Goal: Use online tool/utility: Utilize a website feature to perform a specific function

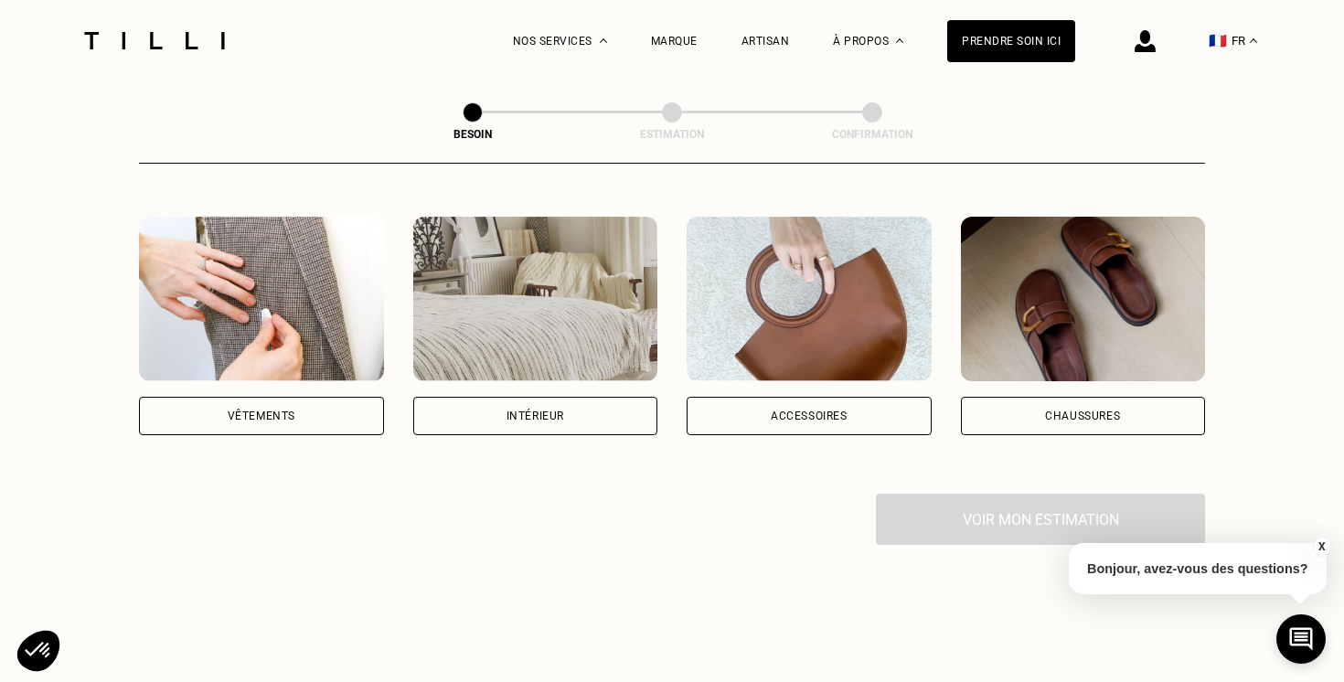
scroll to position [365, 0]
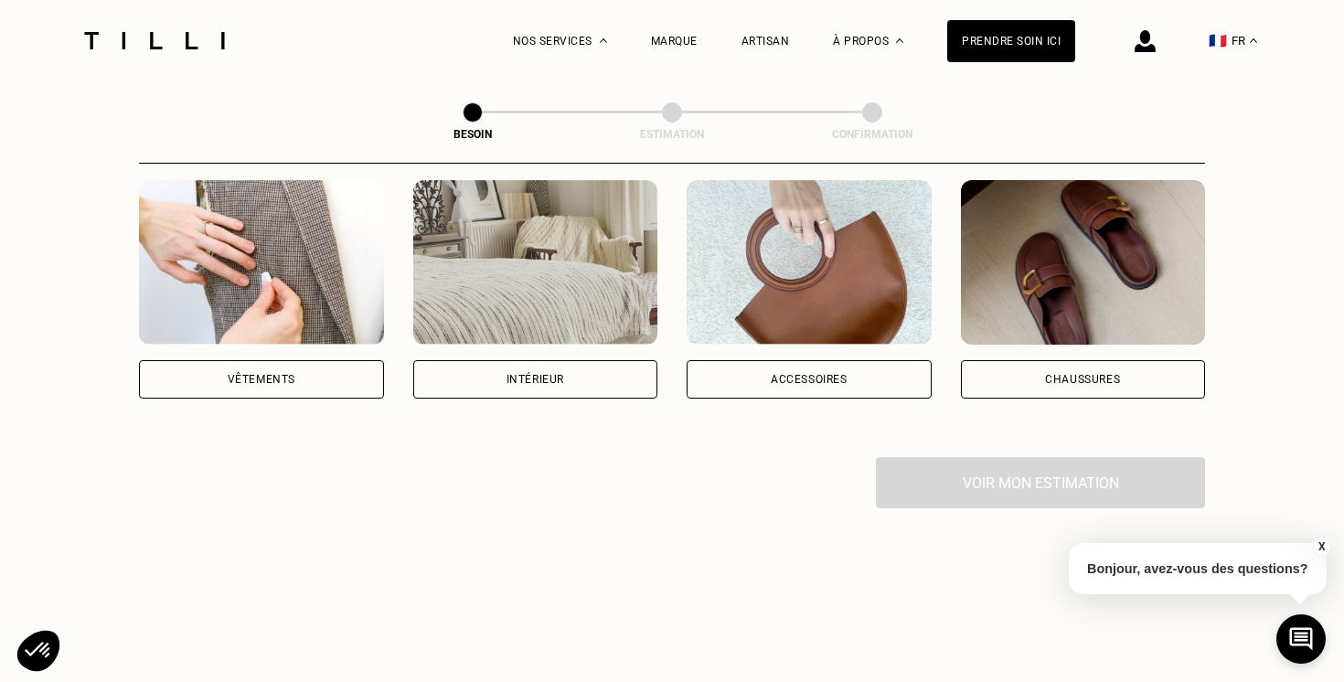
click at [301, 360] on div "Vêtements" at bounding box center [261, 379] width 245 height 38
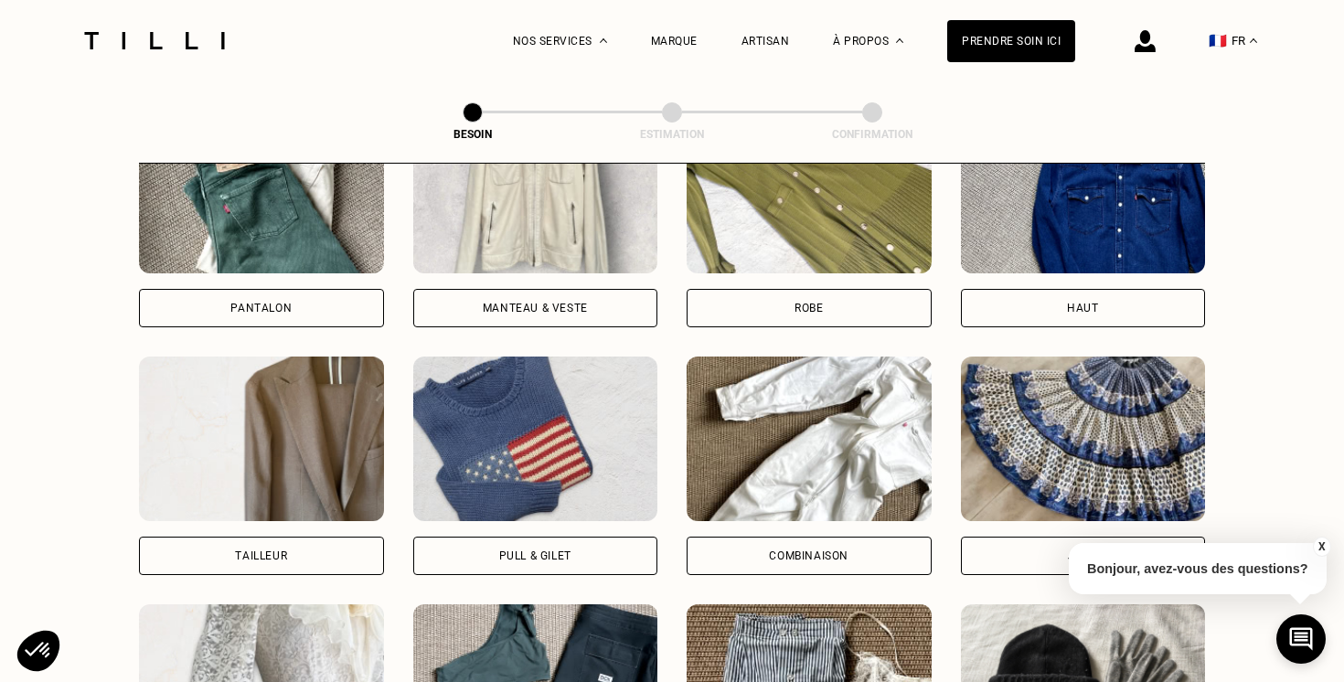
scroll to position [963, 0]
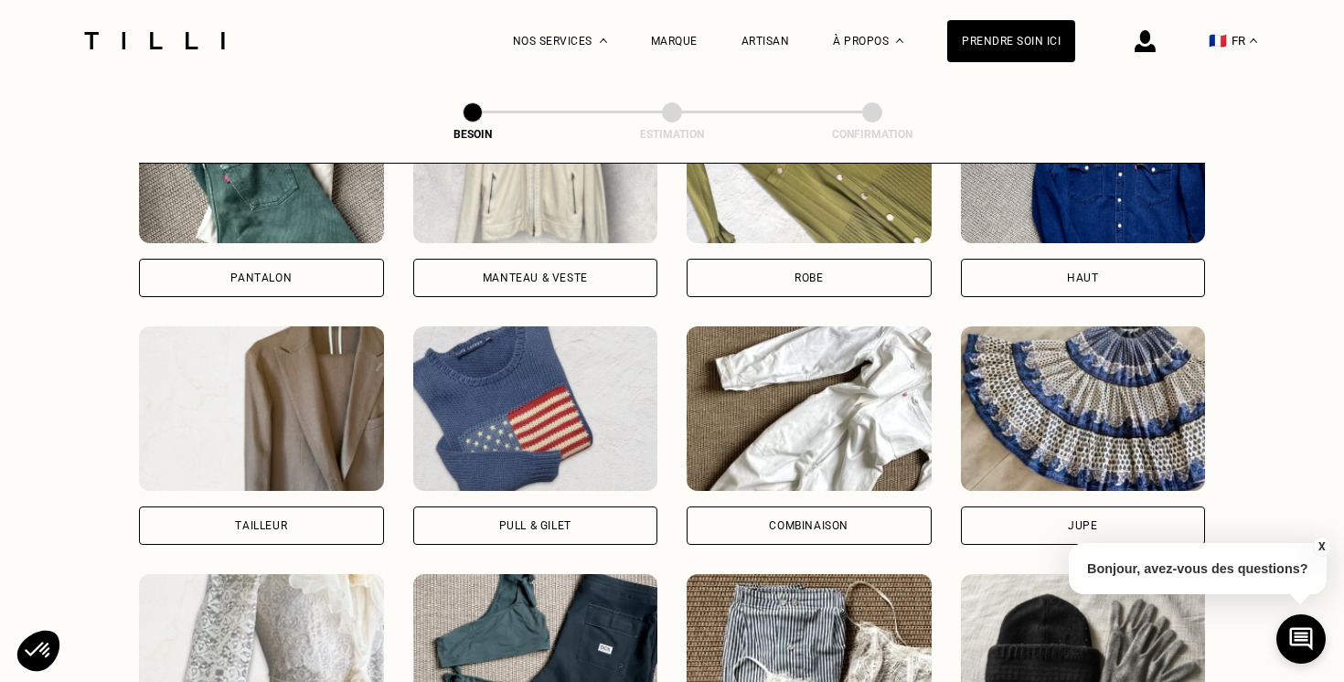
click at [1115, 507] on div "Jupe" at bounding box center [1083, 526] width 245 height 38
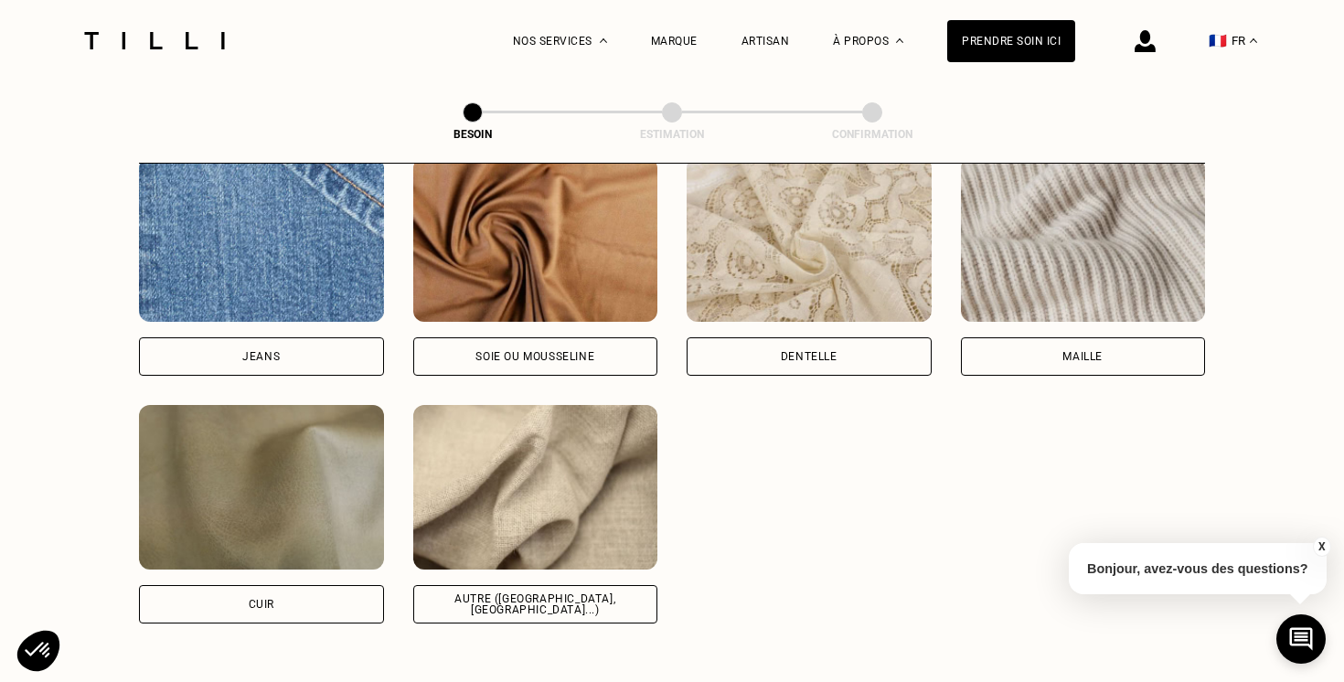
scroll to position [1997, 0]
click at [560, 584] on div "Autre ([GEOGRAPHIC_DATA], [GEOGRAPHIC_DATA]...)" at bounding box center [535, 603] width 245 height 38
select select "FR"
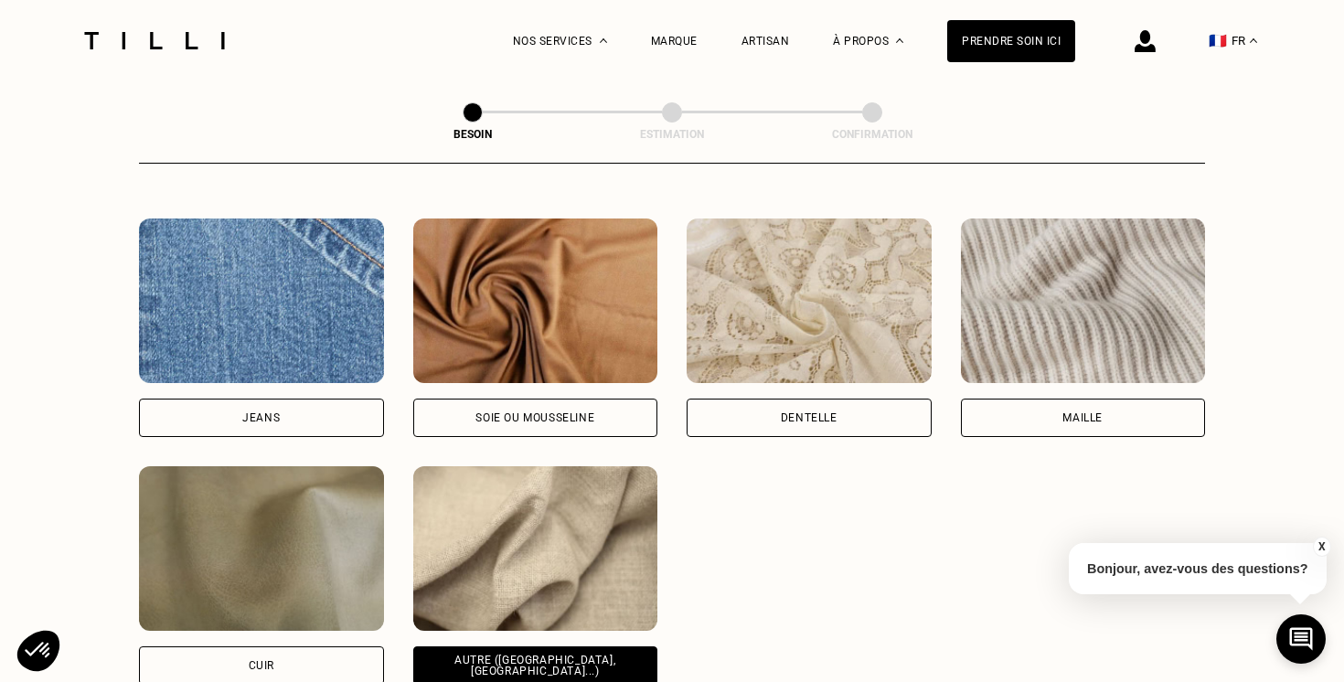
scroll to position [1923, 0]
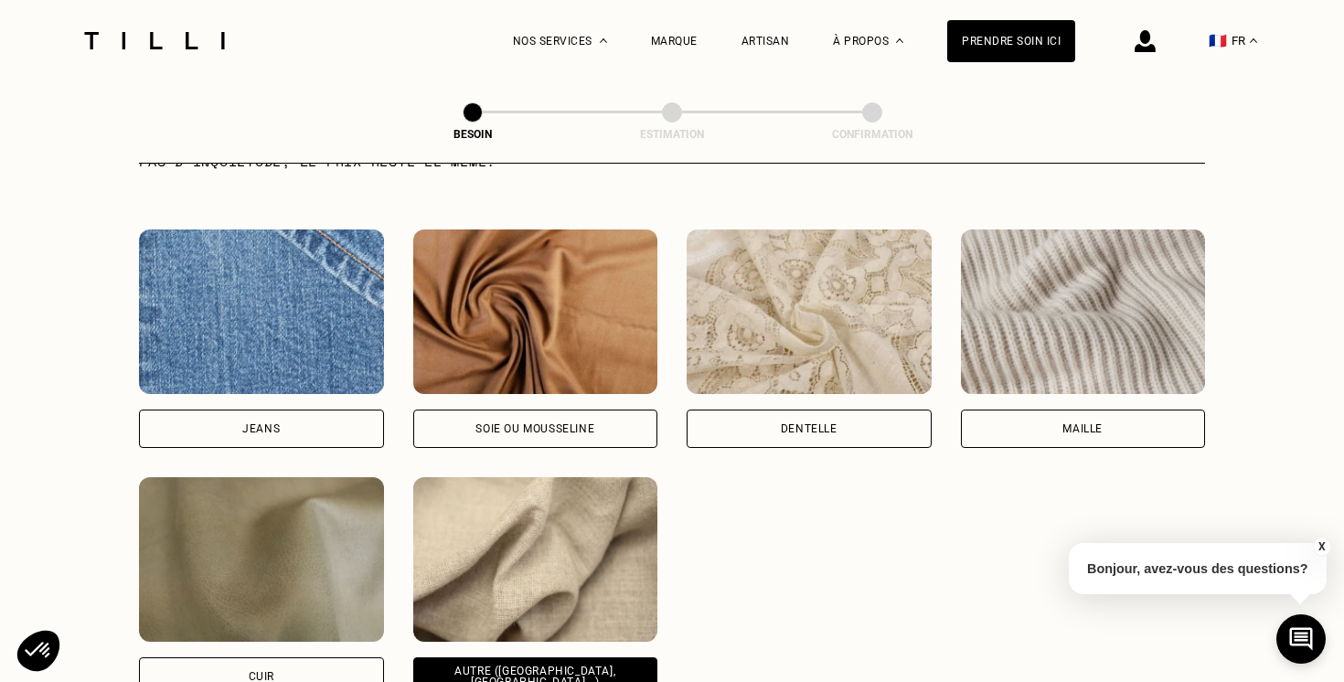
click at [595, 410] on div "Soie ou mousseline" at bounding box center [535, 429] width 245 height 38
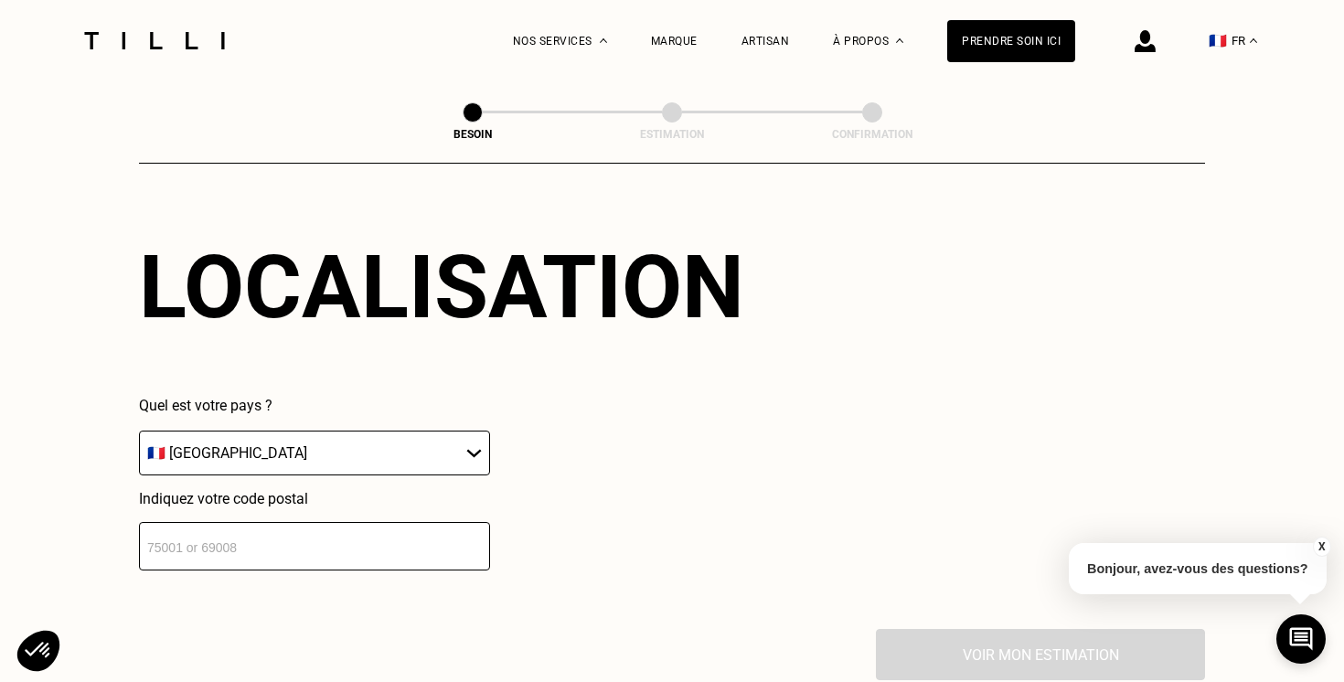
scroll to position [2500, 0]
click at [460, 538] on input "number" at bounding box center [314, 547] width 351 height 48
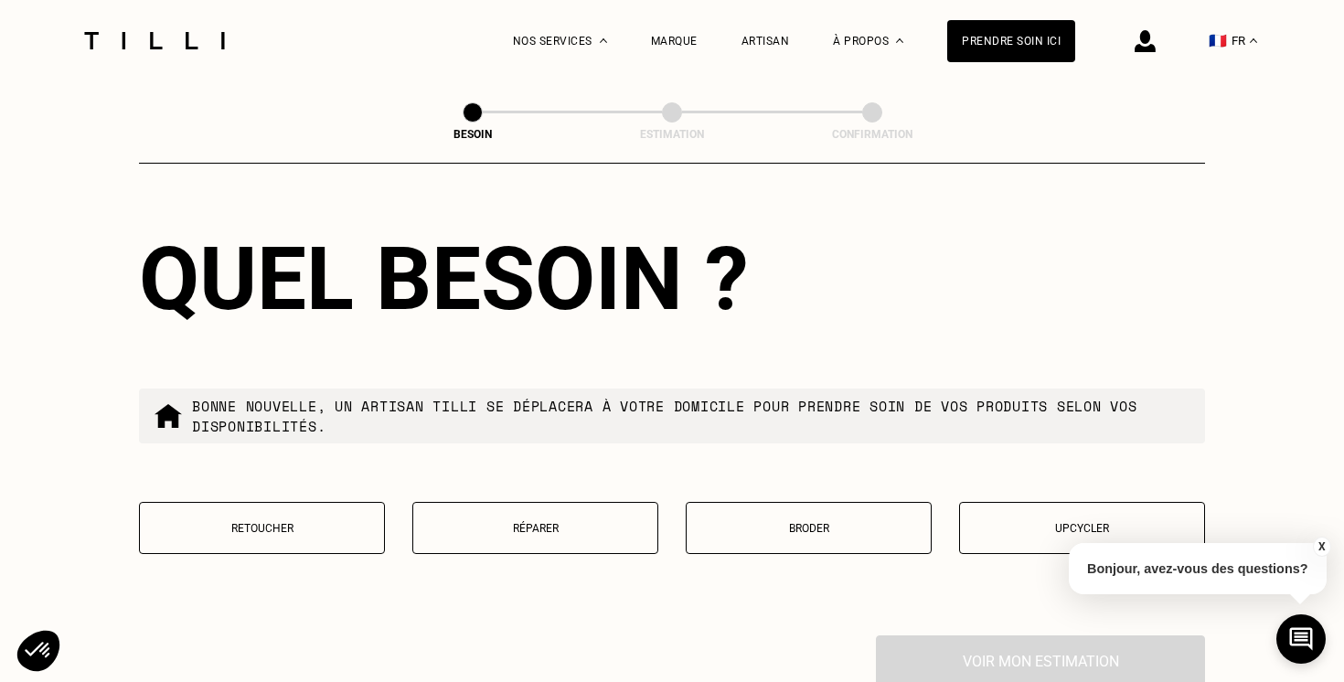
scroll to position [2960, 0]
type input "69007"
click at [637, 523] on p "Réparer" at bounding box center [536, 529] width 226 height 13
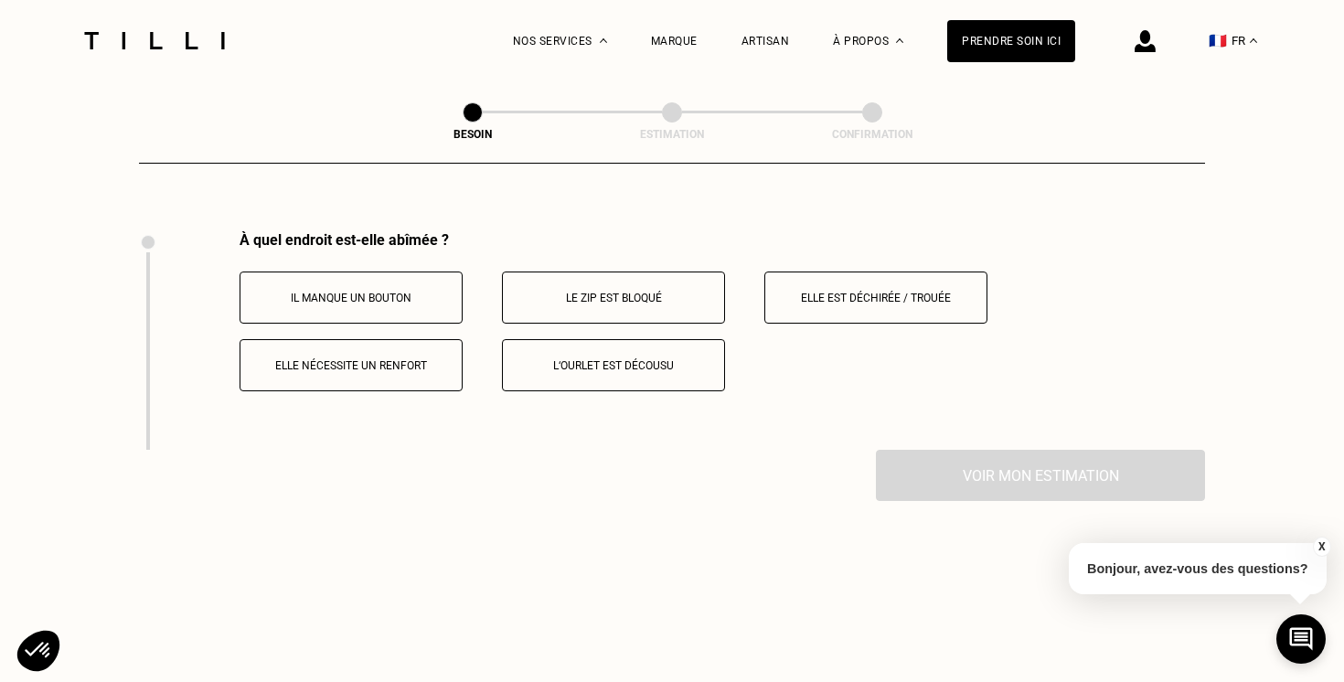
scroll to position [3373, 0]
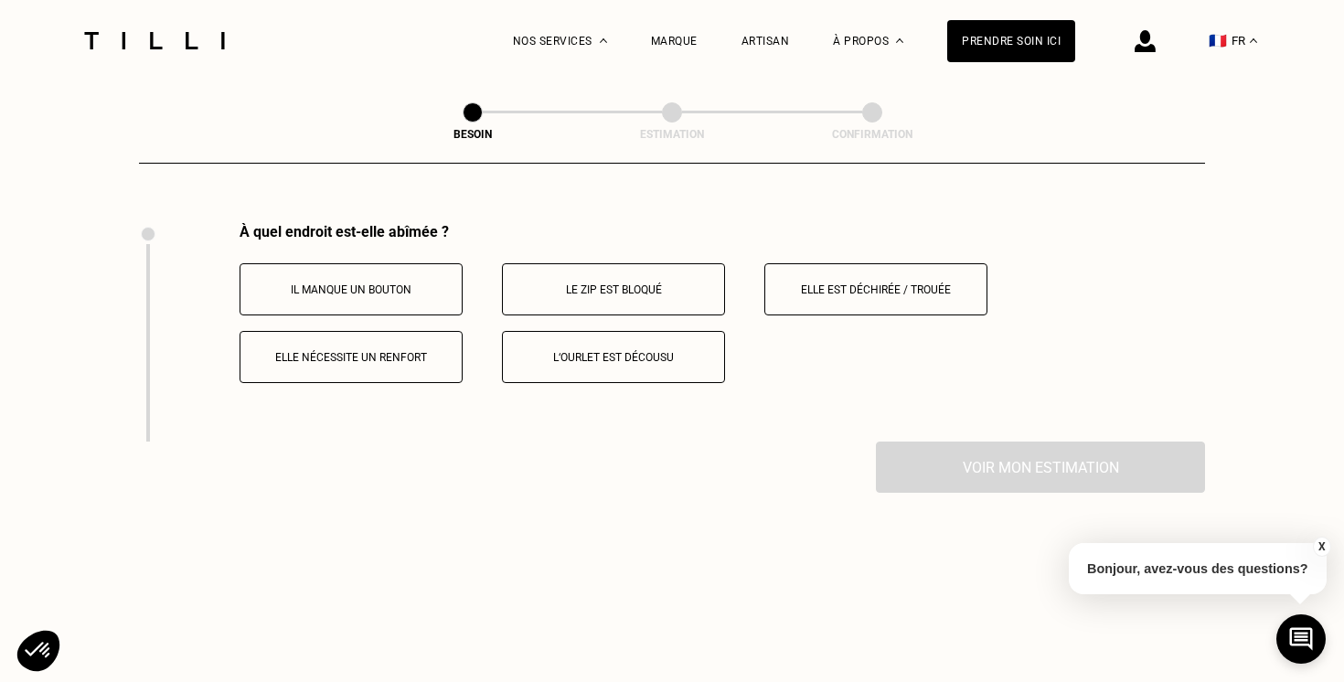
click at [911, 282] on button "Elle est déchirée / trouée" at bounding box center [876, 289] width 223 height 52
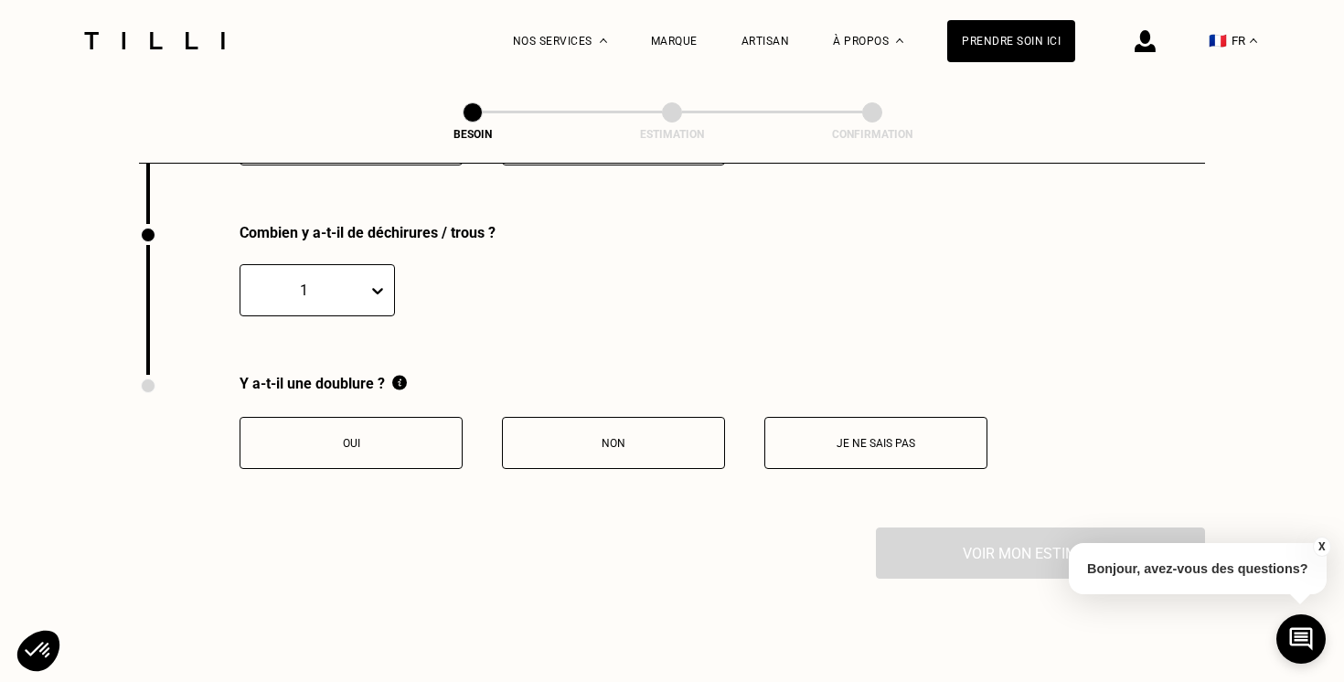
scroll to position [3592, 0]
click at [405, 436] on p "Oui" at bounding box center [351, 442] width 203 height 13
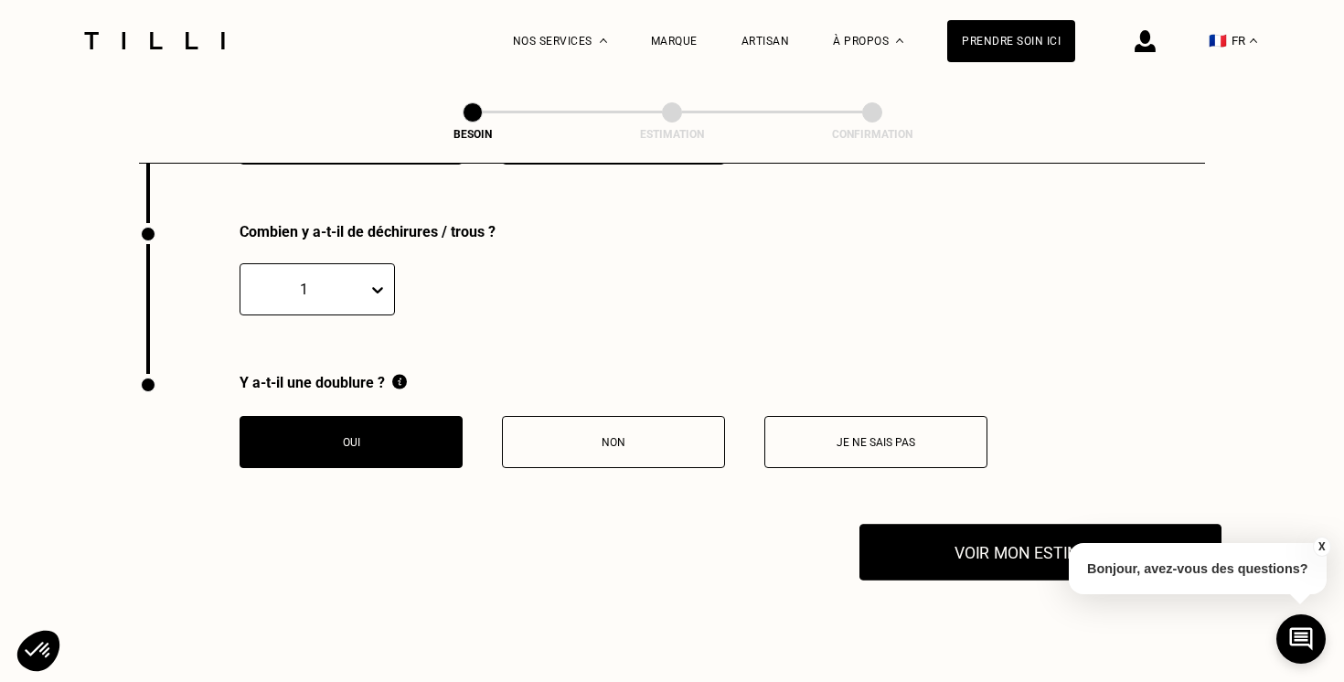
click at [1007, 542] on button "Voir mon estimation" at bounding box center [1041, 552] width 362 height 57
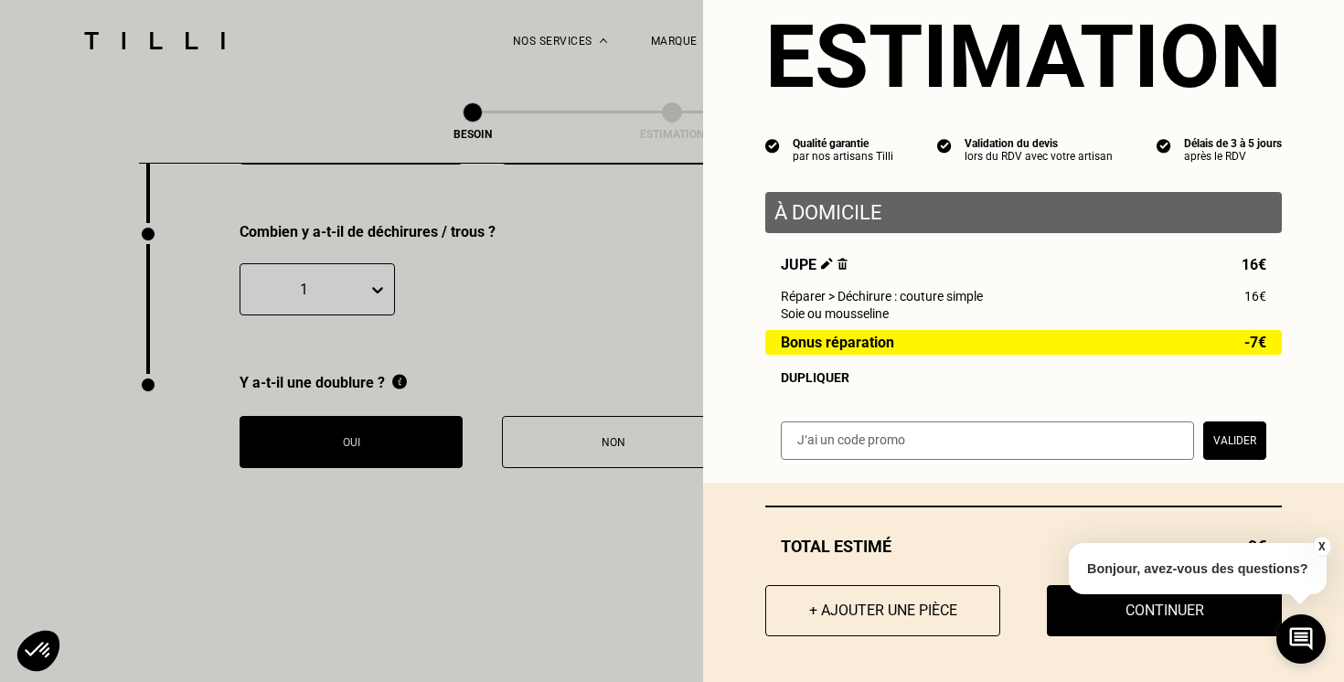
scroll to position [53, 0]
click at [1320, 542] on button "X" at bounding box center [1321, 547] width 18 height 20
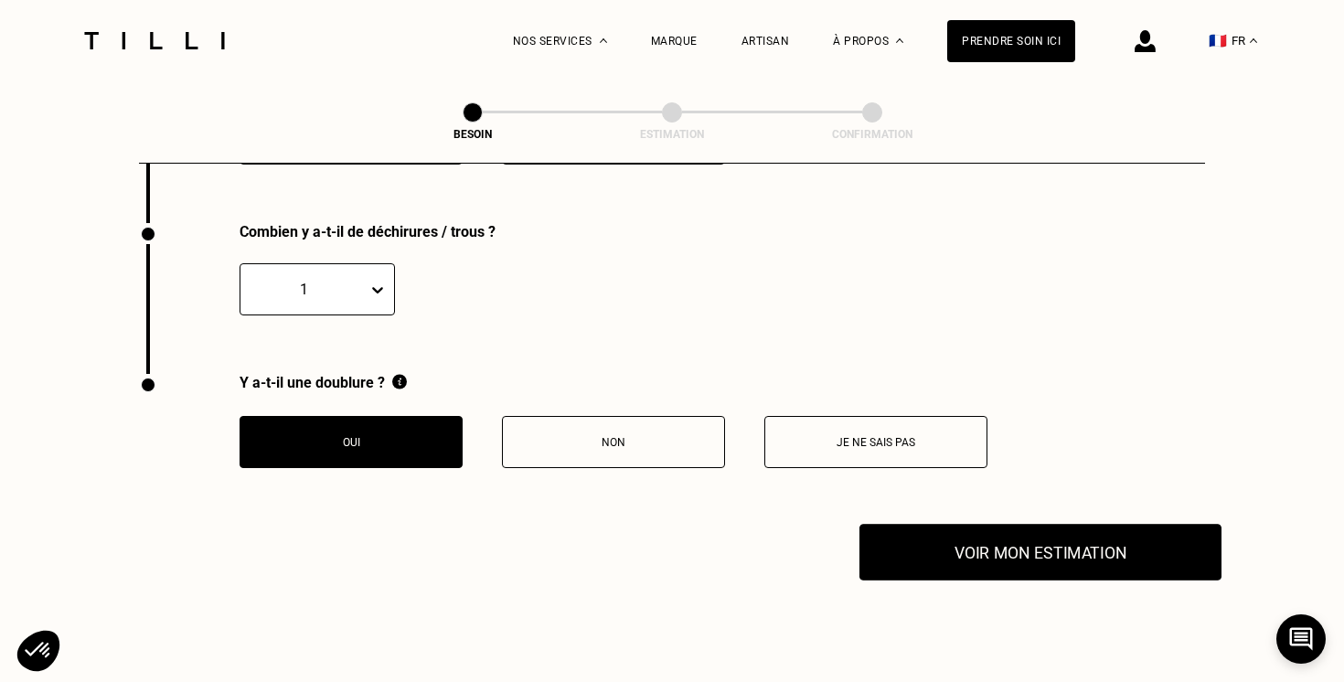
click at [996, 539] on button "Voir mon estimation" at bounding box center [1041, 552] width 362 height 57
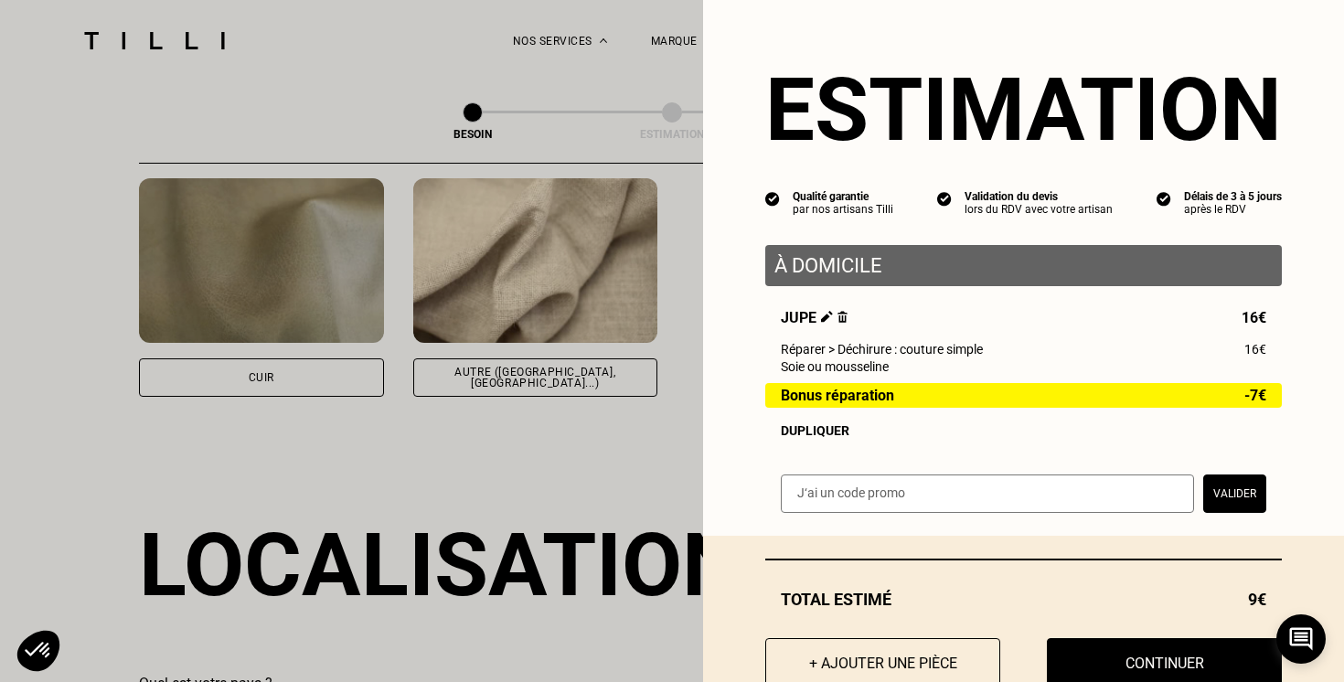
scroll to position [2213, 0]
